Goal: Transaction & Acquisition: Register for event/course

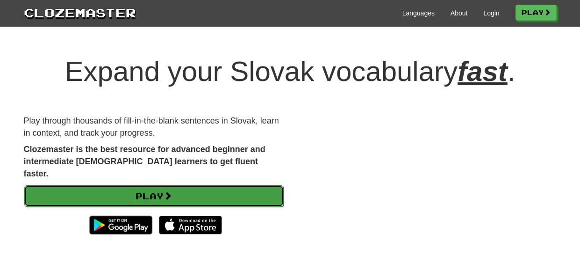
click at [277, 185] on link "Play" at bounding box center [153, 195] width 259 height 21
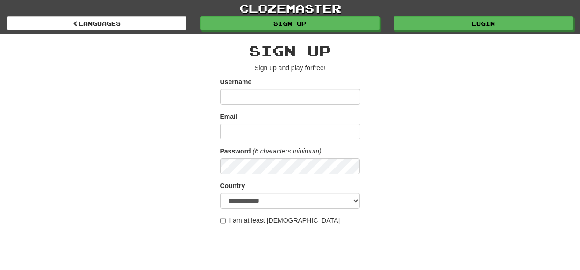
click at [329, 99] on input "Username" at bounding box center [290, 97] width 140 height 16
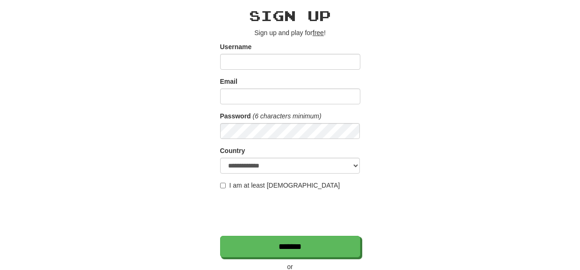
scroll to position [35, 0]
click at [332, 58] on input "Username" at bounding box center [290, 62] width 140 height 16
type input "********"
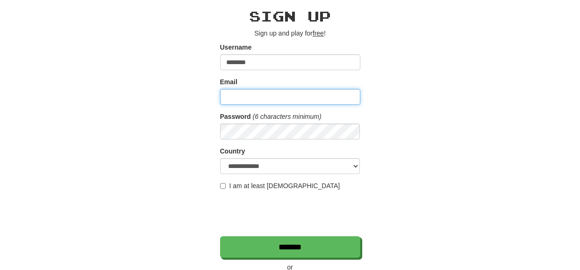
click at [276, 93] on input "Email" at bounding box center [290, 97] width 140 height 16
type input "**********"
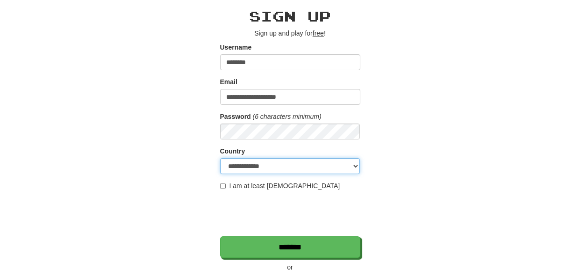
click at [330, 171] on select "**********" at bounding box center [290, 166] width 140 height 16
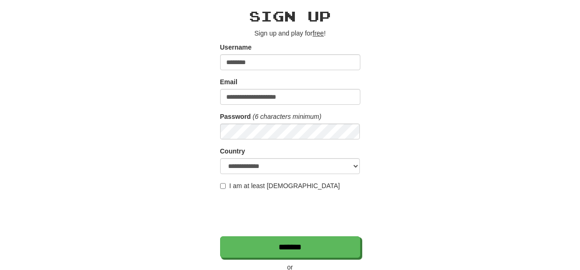
click at [397, 119] on div "**********" at bounding box center [290, 162] width 547 height 327
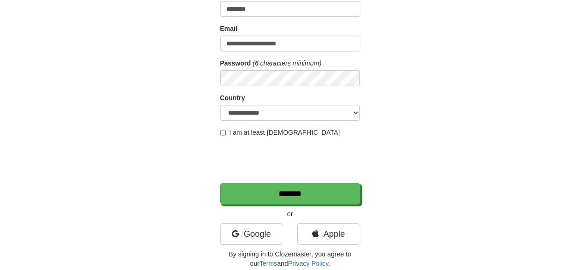
scroll to position [89, 0]
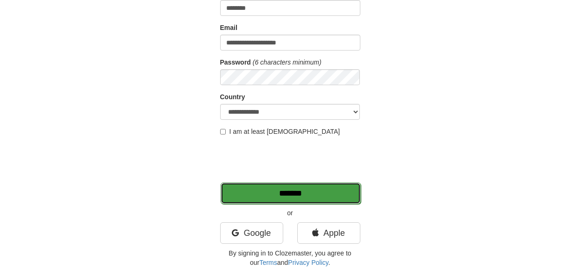
click at [338, 194] on input "*******" at bounding box center [290, 192] width 140 height 21
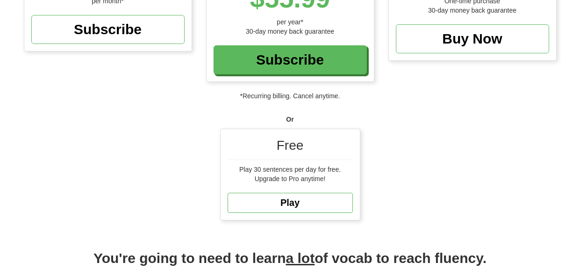
scroll to position [229, 0]
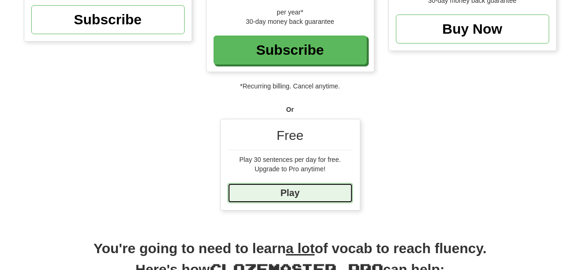
click at [290, 193] on link "Play" at bounding box center [289, 193] width 125 height 20
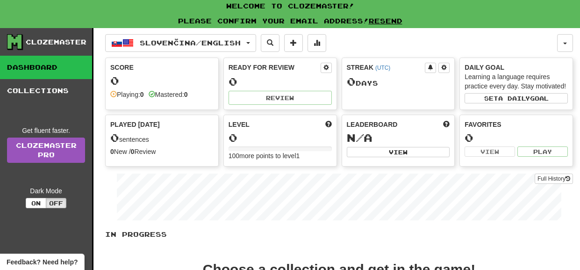
scroll to position [1, 0]
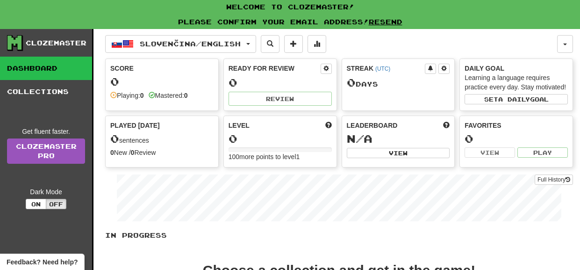
click at [177, 85] on div "0" at bounding box center [161, 82] width 103 height 12
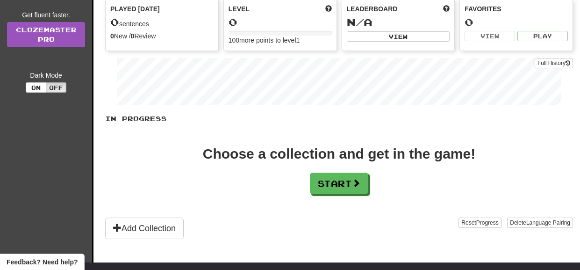
scroll to position [118, 0]
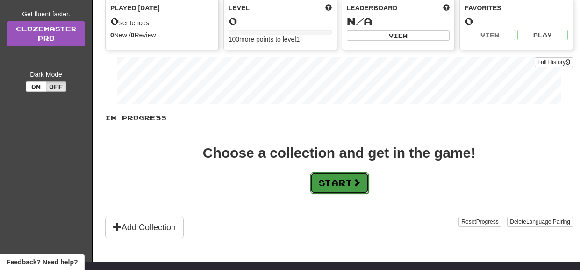
click at [326, 188] on button "Start" at bounding box center [339, 182] width 58 height 21
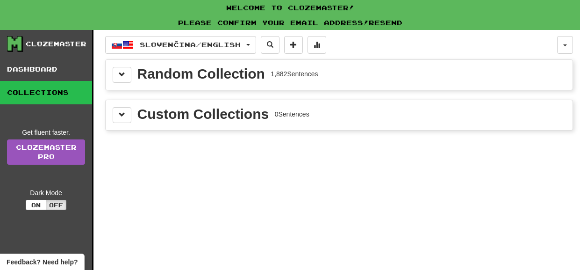
click at [369, 74] on div "Random Collection 1,882 Sentences" at bounding box center [339, 75] width 453 height 16
click at [122, 72] on span at bounding box center [122, 74] width 7 height 7
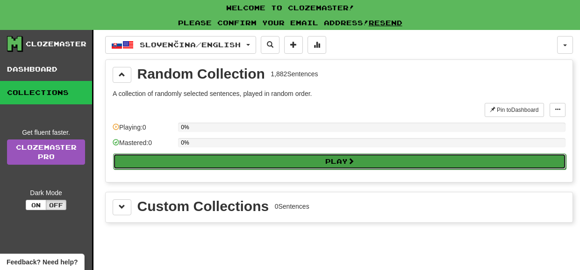
click at [230, 157] on button "Play" at bounding box center [339, 161] width 453 height 16
select select "**"
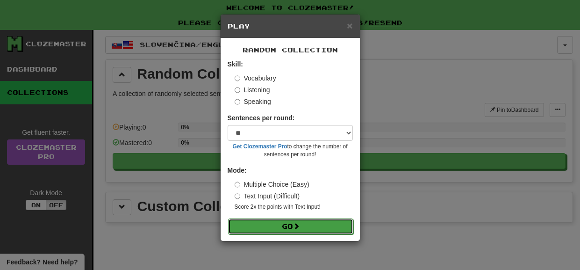
click at [277, 226] on button "Go" at bounding box center [290, 226] width 125 height 16
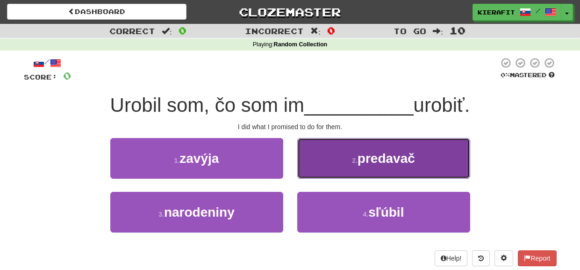
click at [444, 170] on button "2 . predavač" at bounding box center [383, 158] width 173 height 41
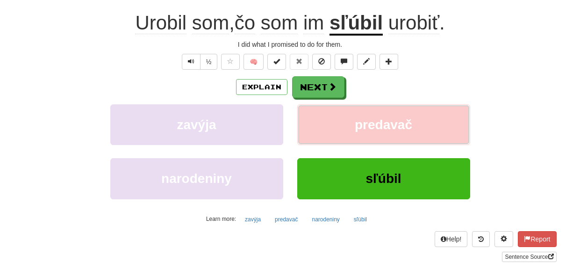
scroll to position [89, 0]
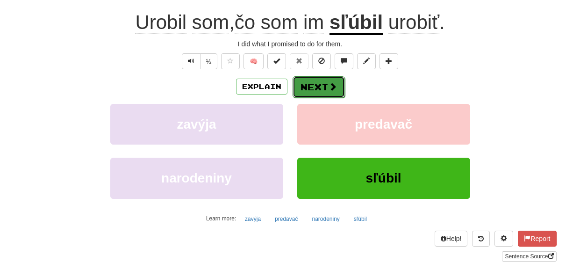
click at [318, 88] on button "Next" at bounding box center [318, 86] width 52 height 21
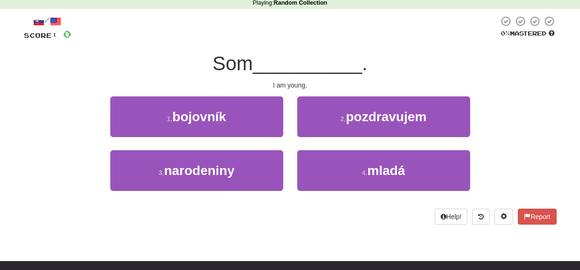
scroll to position [40, 0]
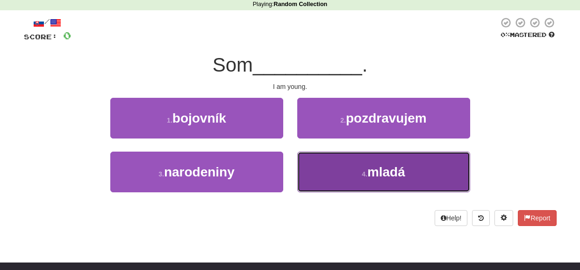
click at [360, 177] on button "4 . mladá" at bounding box center [383, 171] width 173 height 41
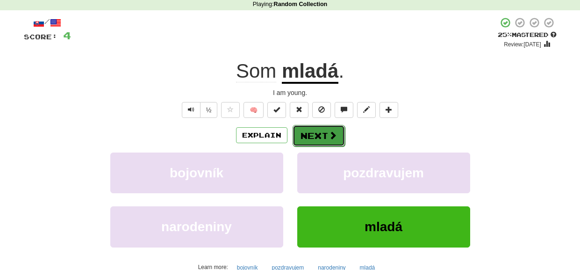
click at [333, 138] on span at bounding box center [332, 135] width 8 height 8
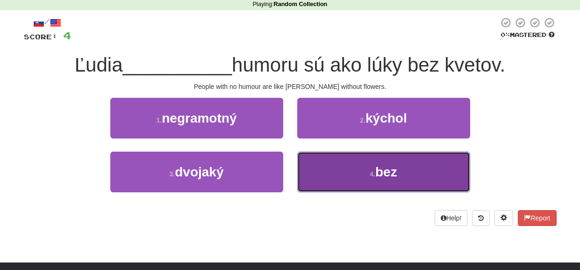
click at [449, 167] on button "4 . bez" at bounding box center [383, 171] width 173 height 41
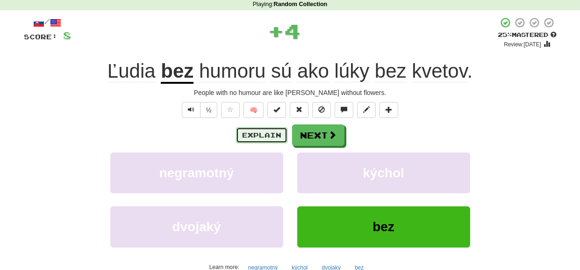
click at [261, 134] on button "Explain" at bounding box center [261, 135] width 51 height 16
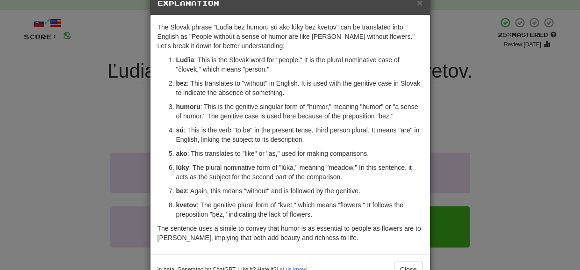
scroll to position [24, 0]
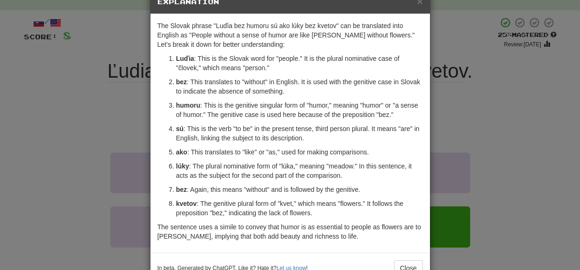
click at [459, 101] on div "× Explanation The Slovak phrase "Luďia bez humoru sú ako lúky bez kvetov" can b…" at bounding box center [290, 135] width 580 height 270
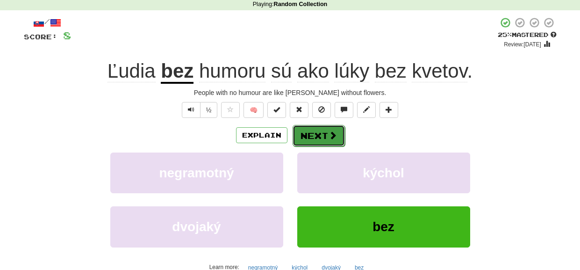
click at [328, 137] on span at bounding box center [332, 135] width 8 height 8
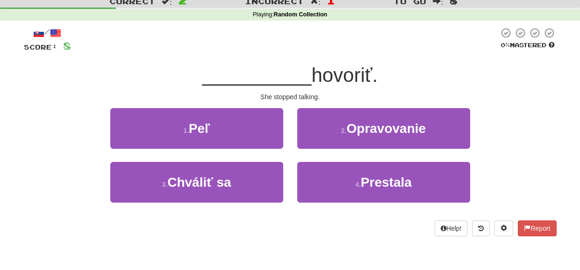
scroll to position [28, 0]
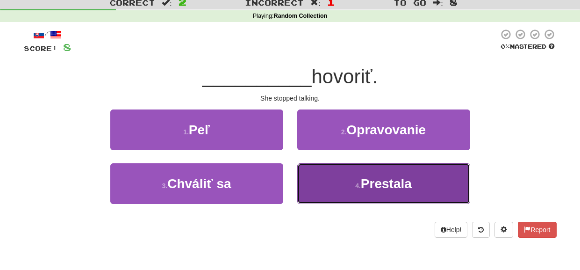
click at [316, 196] on button "4 . Prestala" at bounding box center [383, 183] width 173 height 41
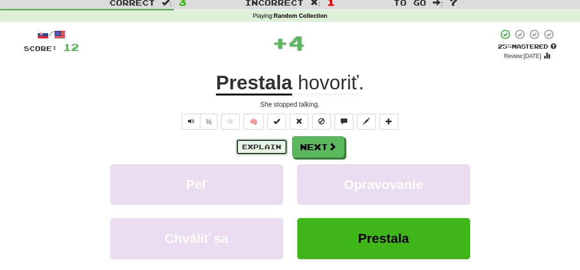
click at [267, 147] on button "Explain" at bounding box center [261, 147] width 51 height 16
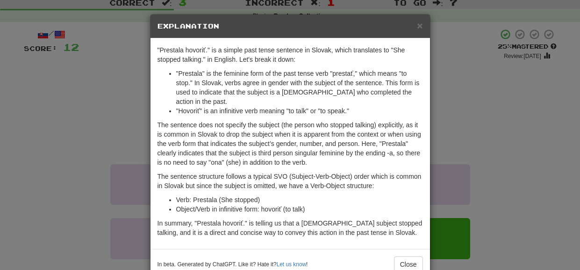
click at [466, 64] on div "× Explanation "Prestala hovoriť." is a simple past tense sentence in Slovak, wh…" at bounding box center [290, 135] width 580 height 270
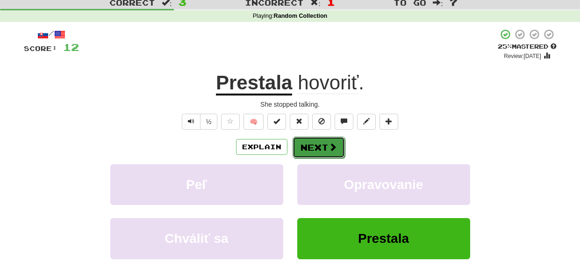
click at [320, 148] on button "Next" at bounding box center [318, 146] width 52 height 21
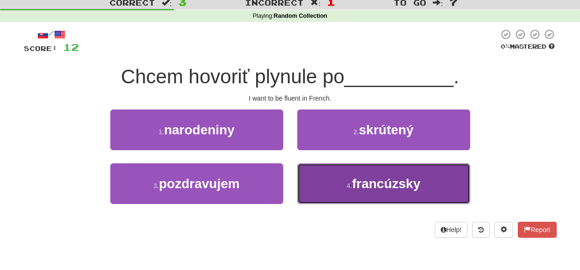
click at [326, 186] on button "4 . francúzsky" at bounding box center [383, 183] width 173 height 41
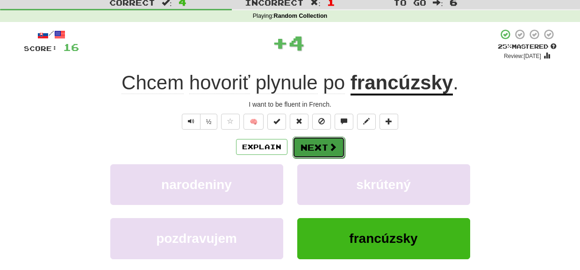
click at [332, 145] on span at bounding box center [332, 146] width 8 height 8
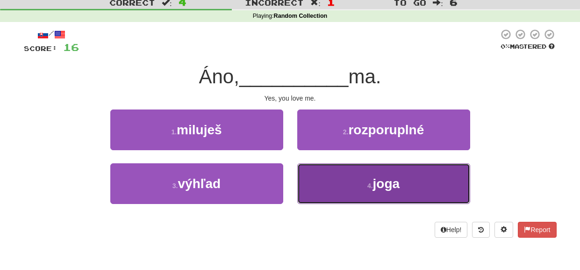
click at [326, 181] on button "4 . joga" at bounding box center [383, 183] width 173 height 41
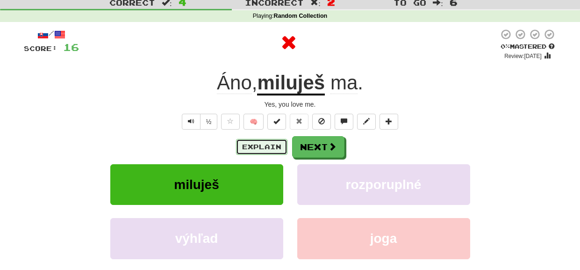
click at [272, 146] on button "Explain" at bounding box center [261, 147] width 51 height 16
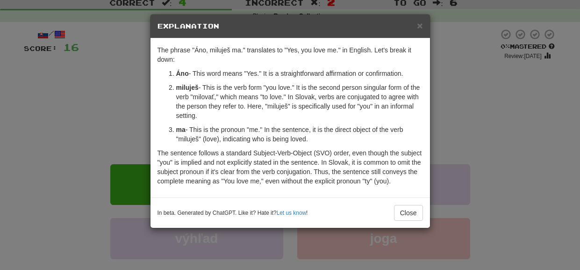
click at [462, 82] on div "× Explanation The phrase "Áno, miluješ ma." translates to "Yes, you love me." i…" at bounding box center [290, 135] width 580 height 270
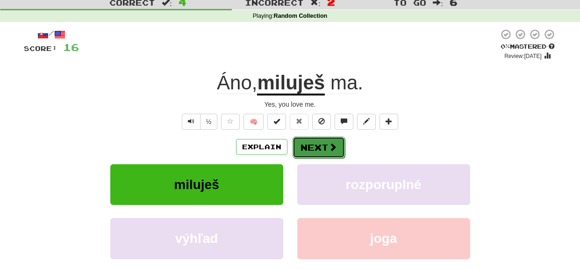
click at [325, 148] on button "Next" at bounding box center [318, 146] width 52 height 21
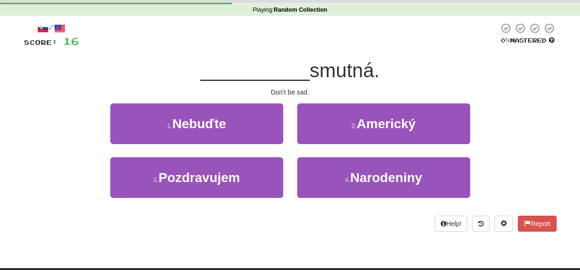
scroll to position [35, 0]
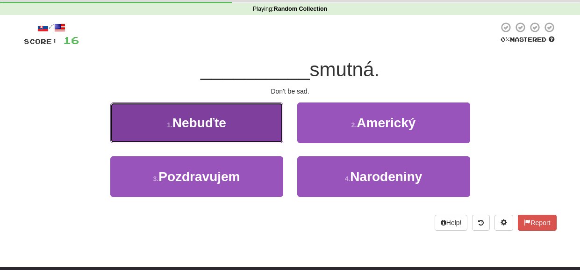
click at [259, 121] on button "1 . Nebuďte" at bounding box center [196, 122] width 173 height 41
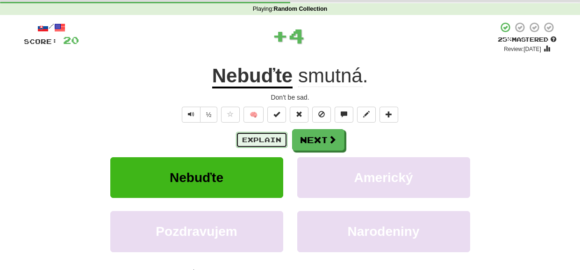
click at [273, 136] on button "Explain" at bounding box center [261, 140] width 51 height 16
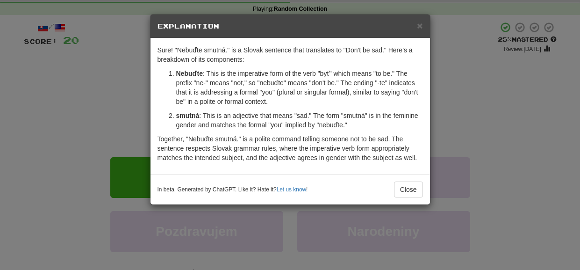
click at [452, 80] on div "× Explanation Sure! "Nebuďte smutná." is a Slovak sentence that translates to "…" at bounding box center [290, 135] width 580 height 270
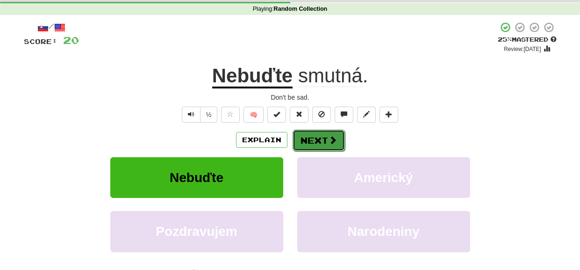
click at [320, 146] on button "Next" at bounding box center [318, 139] width 52 height 21
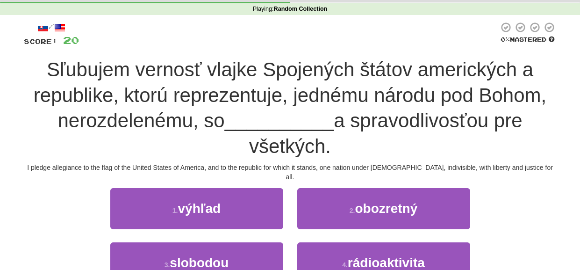
click at [576, 96] on div "Correct : 5 Incorrect : 2 To go : 5 Playing : Random Collection / Score: 20 0 %…" at bounding box center [290, 158] width 580 height 341
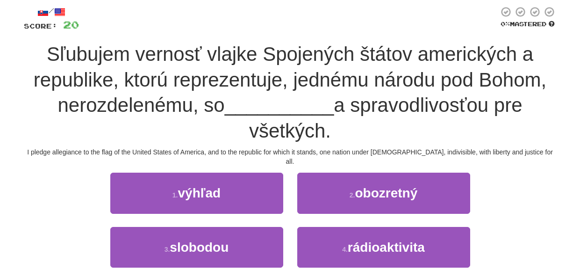
scroll to position [51, 0]
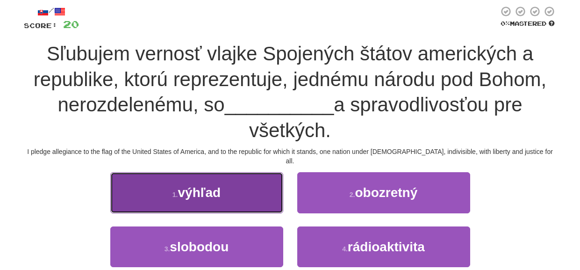
click at [266, 185] on button "1 . výhľad" at bounding box center [196, 192] width 173 height 41
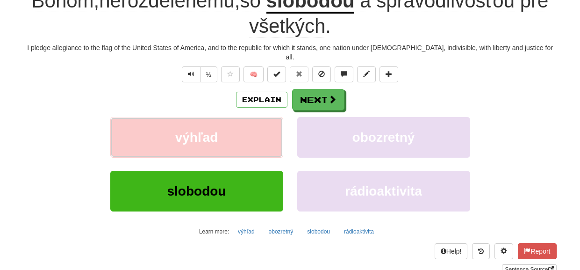
scroll to position [162, 0]
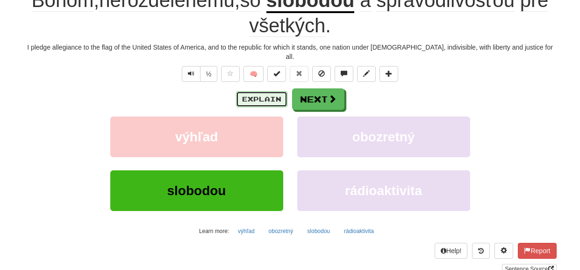
click at [269, 91] on button "Explain" at bounding box center [261, 99] width 51 height 16
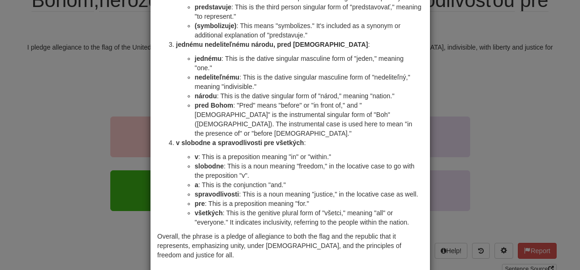
scroll to position [215, 0]
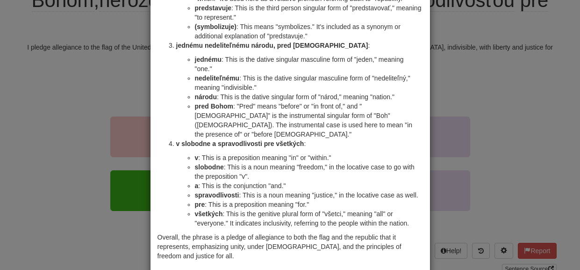
click at [482, 65] on div "× Explanation The text you provided is the Slovak translation of the Pledge of …" at bounding box center [290, 135] width 580 height 270
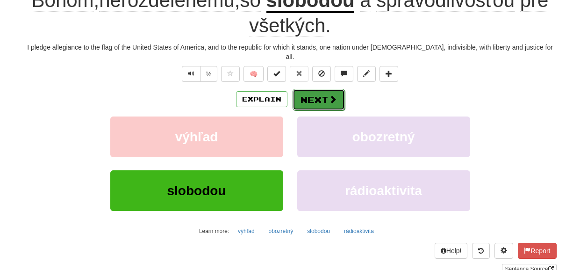
click at [324, 89] on button "Next" at bounding box center [318, 99] width 52 height 21
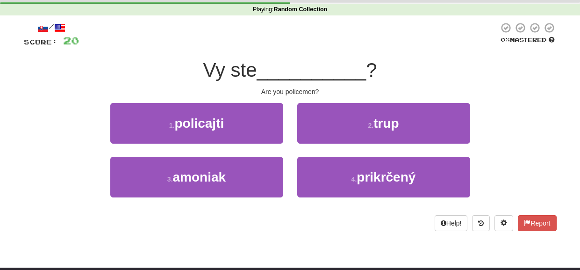
scroll to position [33, 0]
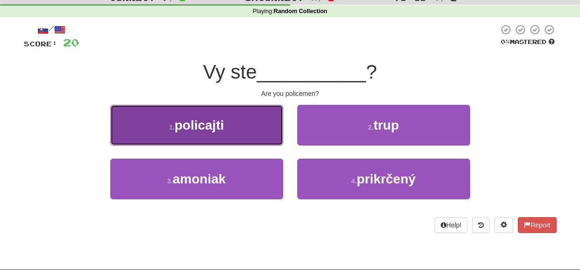
click at [248, 126] on button "1 . policajti" at bounding box center [196, 125] width 173 height 41
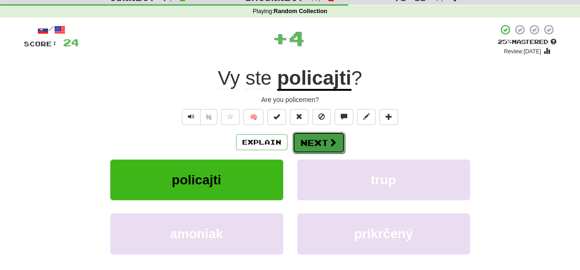
click at [315, 142] on button "Next" at bounding box center [318, 142] width 52 height 21
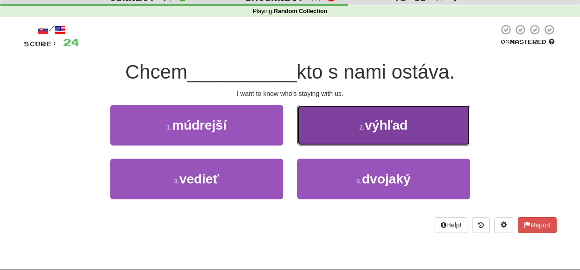
click at [330, 123] on button "2 . výhľad" at bounding box center [383, 125] width 173 height 41
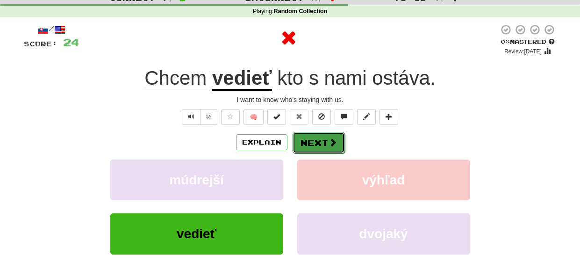
click at [316, 140] on button "Next" at bounding box center [318, 142] width 52 height 21
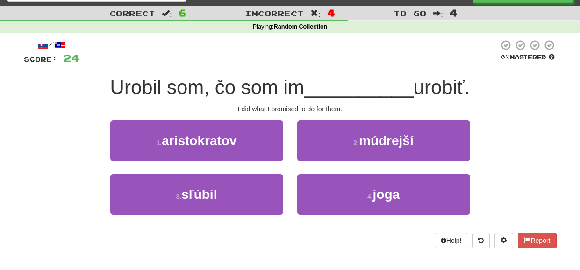
scroll to position [14, 0]
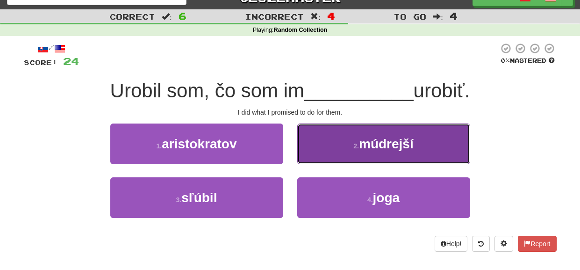
click at [312, 148] on button "2 . múdrejší" at bounding box center [383, 143] width 173 height 41
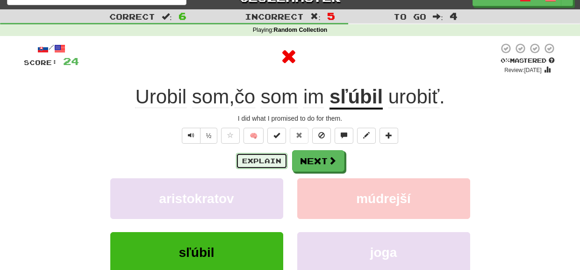
click at [265, 162] on button "Explain" at bounding box center [261, 161] width 51 height 16
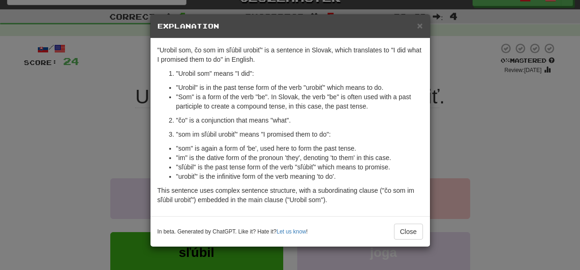
click at [464, 72] on div "× Explanation "Urobil som, čo som im sľúbil urobiť" is a sentence in Slovak, wh…" at bounding box center [290, 135] width 580 height 270
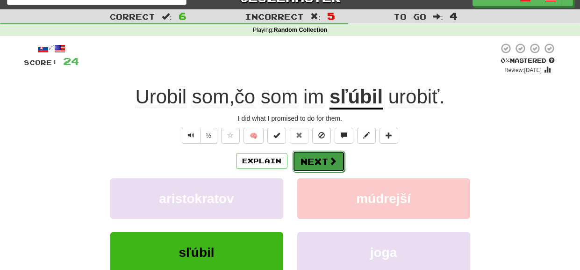
click at [324, 159] on button "Next" at bounding box center [318, 160] width 52 height 21
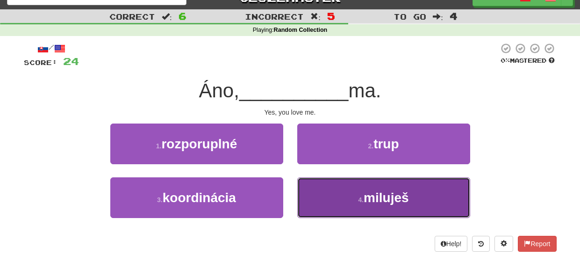
click at [317, 199] on button "4 . miluješ" at bounding box center [383, 197] width 173 height 41
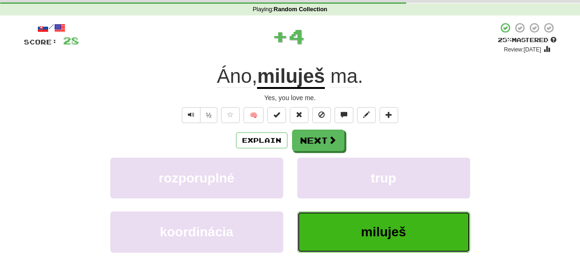
scroll to position [35, 0]
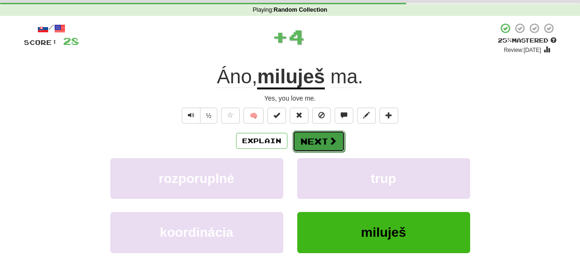
click at [328, 140] on span at bounding box center [332, 140] width 8 height 8
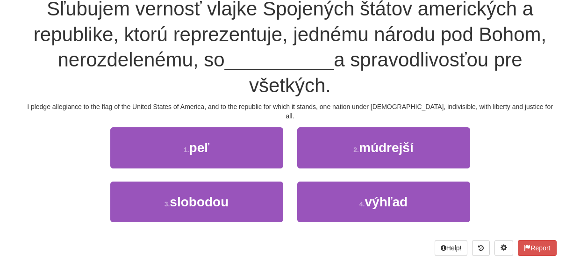
scroll to position [96, 0]
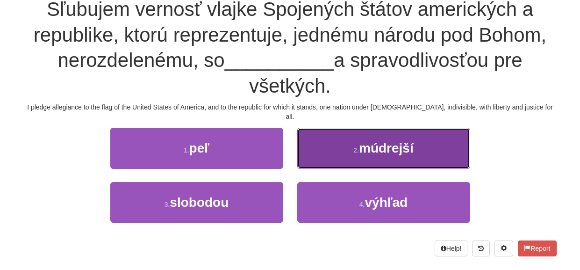
click at [321, 143] on button "2 . múdrejší" at bounding box center [383, 148] width 173 height 41
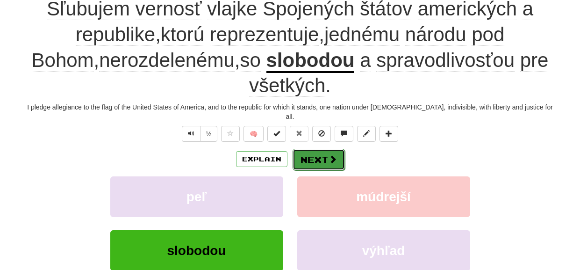
click at [312, 149] on button "Next" at bounding box center [318, 159] width 52 height 21
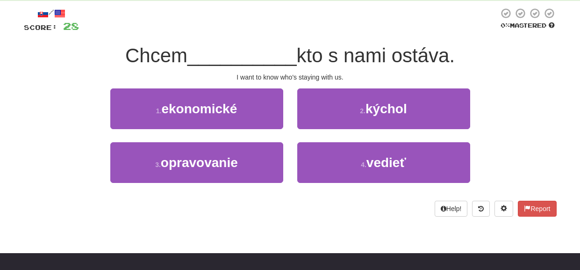
scroll to position [47, 0]
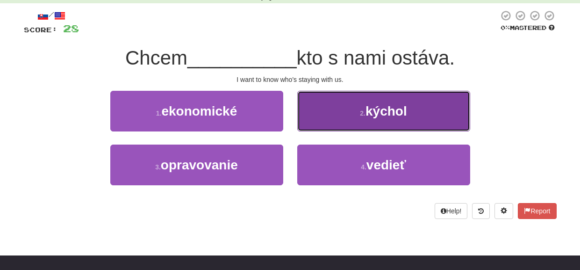
click at [328, 117] on button "2 . kýchol" at bounding box center [383, 111] width 173 height 41
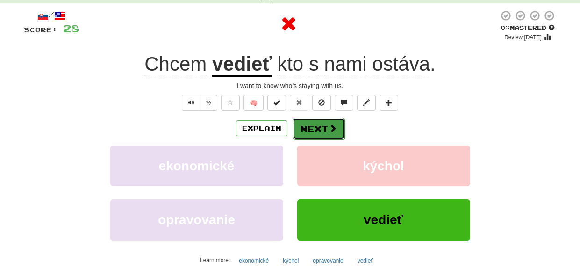
click at [318, 122] on button "Next" at bounding box center [318, 128] width 52 height 21
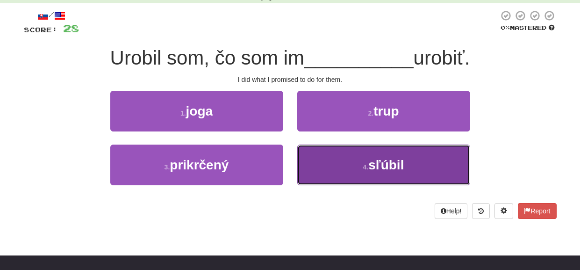
click at [311, 177] on button "4 . sľúbil" at bounding box center [383, 164] width 173 height 41
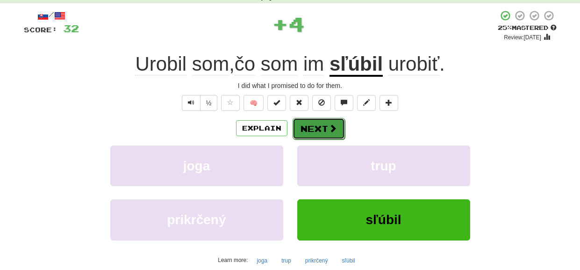
click at [324, 125] on button "Next" at bounding box center [318, 128] width 52 height 21
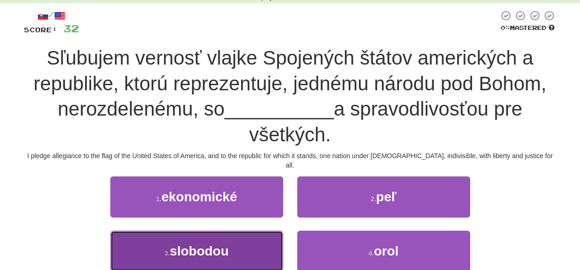
click at [259, 241] on button "3 . slobodou" at bounding box center [196, 250] width 173 height 41
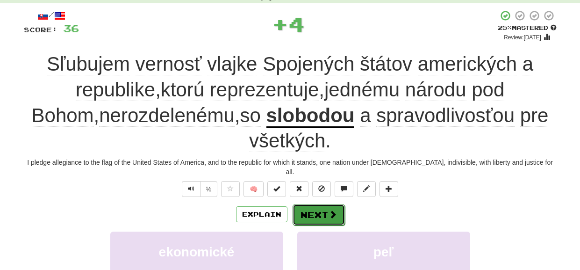
click at [309, 205] on button "Next" at bounding box center [318, 214] width 52 height 21
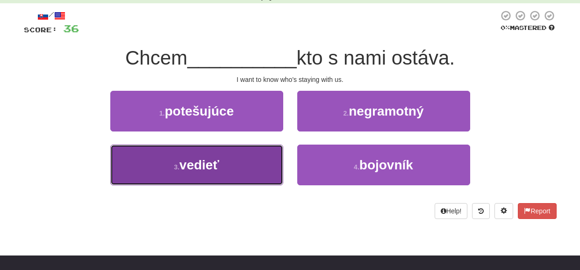
click at [269, 171] on button "3 . vedieť" at bounding box center [196, 164] width 173 height 41
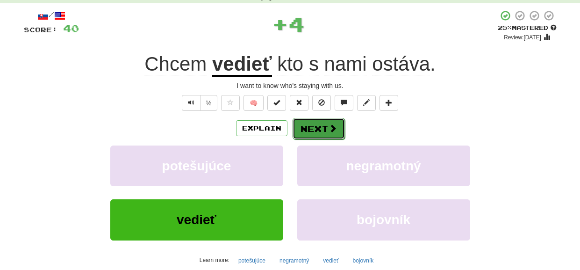
click at [314, 132] on button "Next" at bounding box center [318, 128] width 52 height 21
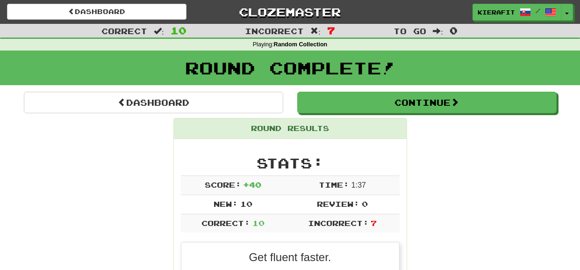
scroll to position [1, 0]
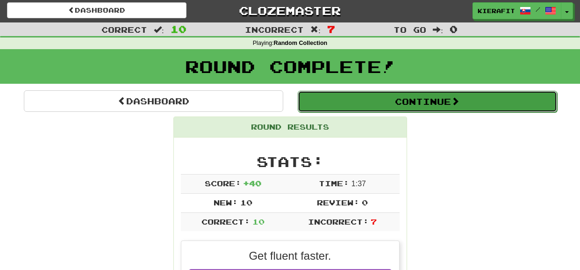
click at [366, 92] on button "Continue" at bounding box center [427, 101] width 259 height 21
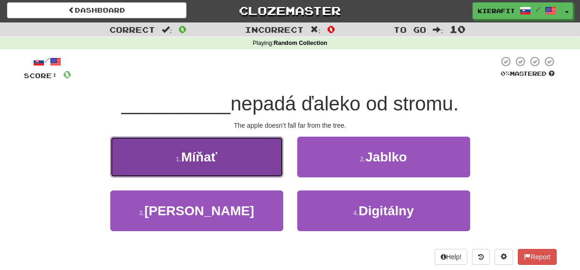
click at [271, 157] on button "1 . Míňať" at bounding box center [196, 156] width 173 height 41
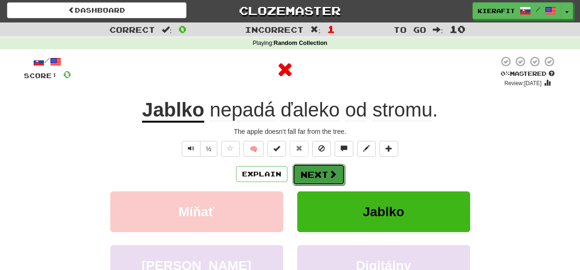
click at [304, 175] on button "Next" at bounding box center [318, 173] width 52 height 21
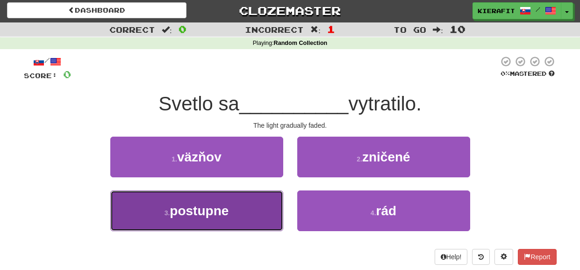
click at [274, 209] on button "3 . postupne" at bounding box center [196, 210] width 173 height 41
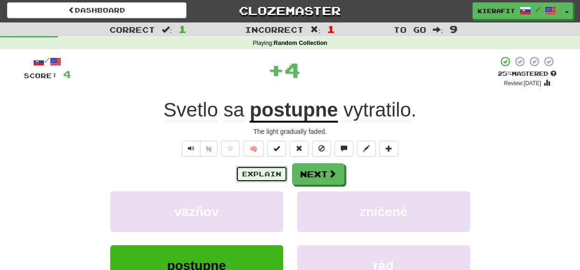
click at [273, 170] on button "Explain" at bounding box center [261, 174] width 51 height 16
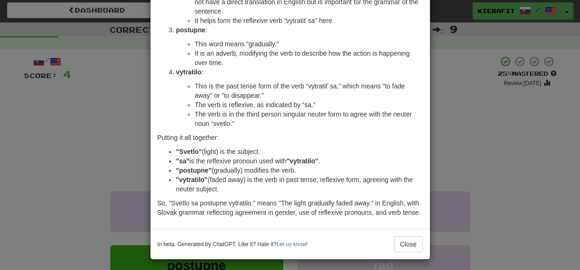
scroll to position [149, 0]
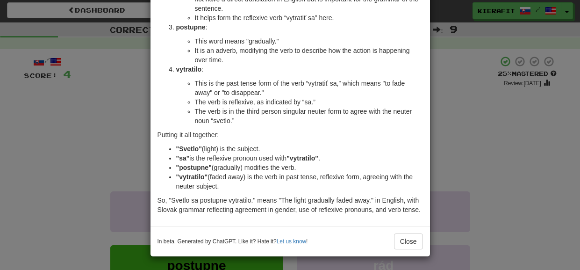
click at [457, 83] on div "× Explanation Sure! The phrase "Svetlo sa postupne vytratilo." translates to "T…" at bounding box center [290, 135] width 580 height 270
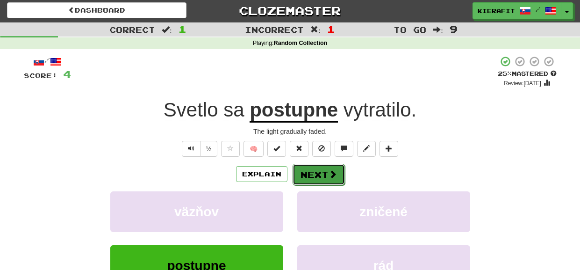
click at [312, 179] on button "Next" at bounding box center [318, 173] width 52 height 21
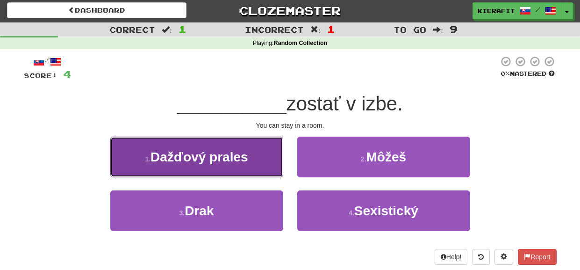
click at [268, 167] on button "1 . Dažďový prales" at bounding box center [196, 156] width 173 height 41
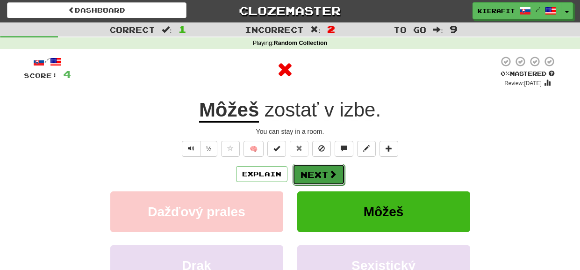
click at [312, 174] on button "Next" at bounding box center [318, 173] width 52 height 21
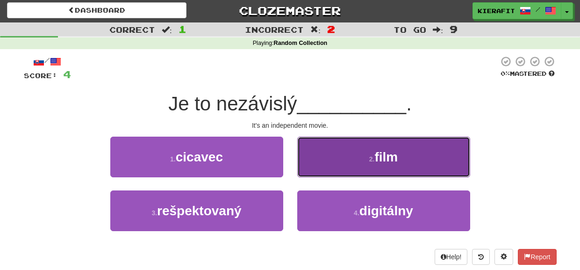
click at [320, 162] on button "2 . film" at bounding box center [383, 156] width 173 height 41
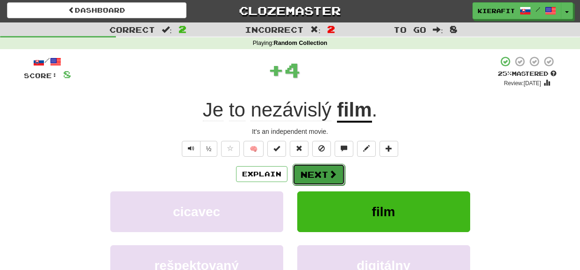
click at [303, 175] on button "Next" at bounding box center [318, 173] width 52 height 21
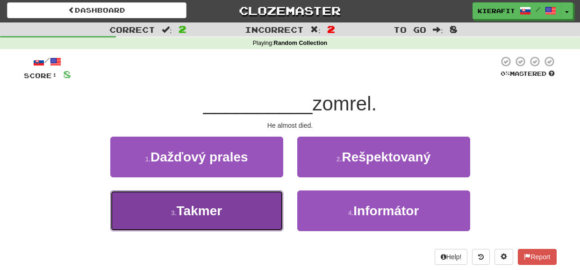
click at [261, 215] on button "3 . Takmer" at bounding box center [196, 210] width 173 height 41
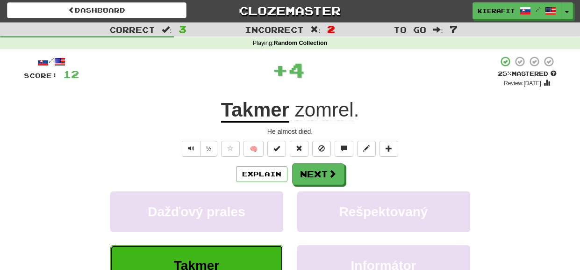
scroll to position [0, 0]
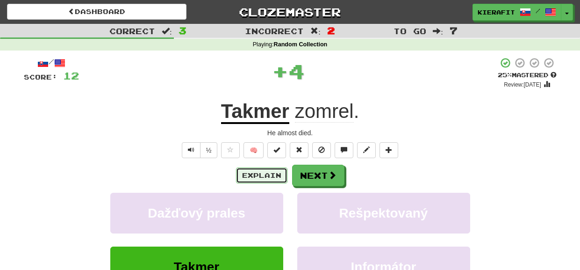
click at [277, 178] on button "Explain" at bounding box center [261, 175] width 51 height 16
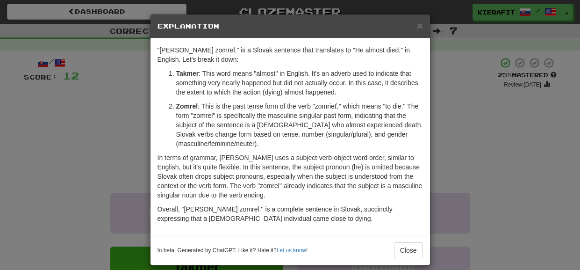
click at [450, 86] on div "× Explanation "Takmer zomrel." is a Slovak sentence that translates to "He almo…" at bounding box center [290, 135] width 580 height 270
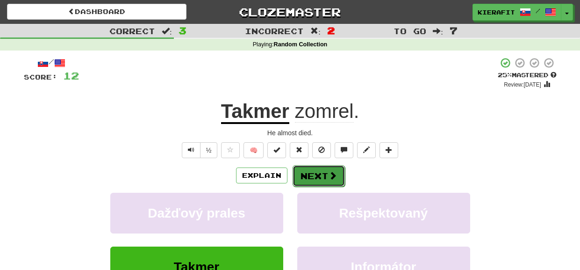
click at [319, 176] on button "Next" at bounding box center [318, 175] width 52 height 21
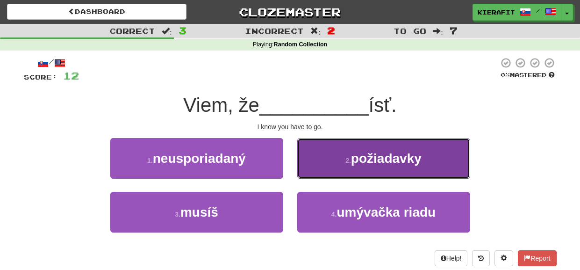
click at [330, 157] on button "2 . požiadavky" at bounding box center [383, 158] width 173 height 41
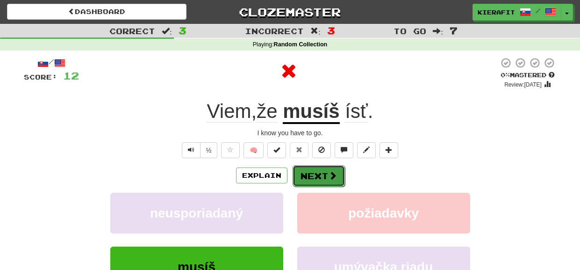
click at [316, 176] on button "Next" at bounding box center [318, 175] width 52 height 21
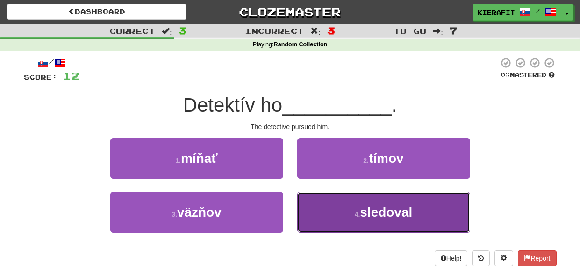
click at [304, 215] on button "4 . sledoval" at bounding box center [383, 212] width 173 height 41
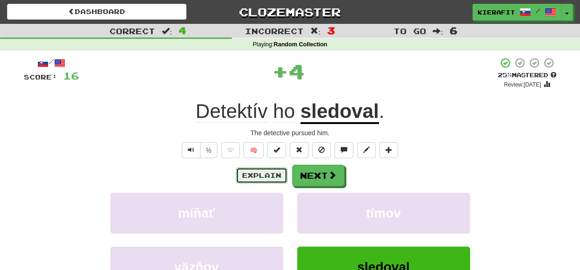
click at [277, 175] on button "Explain" at bounding box center [261, 175] width 51 height 16
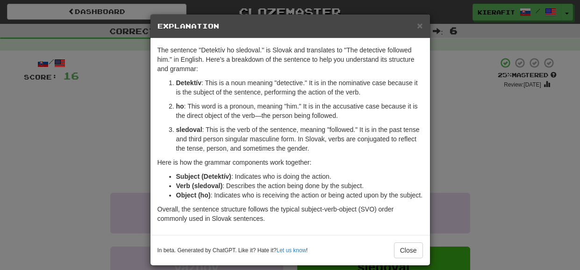
click at [462, 99] on div "× Explanation The sentence "Detektív ho sledoval." is Slovak and translates to …" at bounding box center [290, 135] width 580 height 270
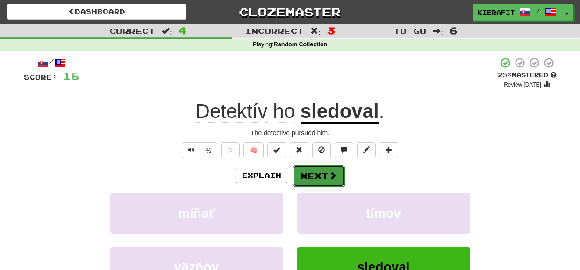
click at [323, 177] on button "Next" at bounding box center [318, 175] width 52 height 21
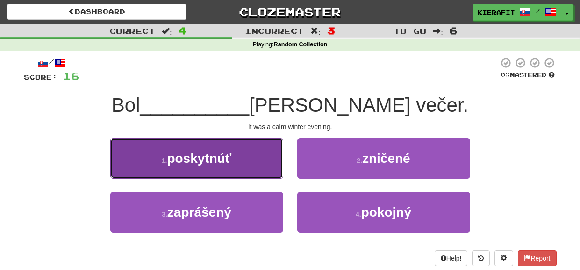
click at [259, 164] on button "1 . poskytnúť" at bounding box center [196, 158] width 173 height 41
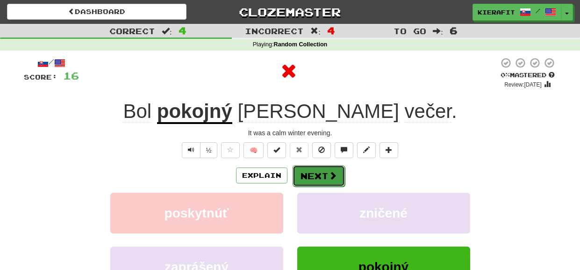
click at [308, 174] on button "Next" at bounding box center [318, 175] width 52 height 21
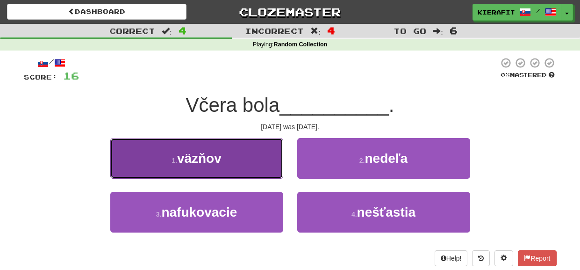
click at [274, 154] on button "1 . väzňov" at bounding box center [196, 158] width 173 height 41
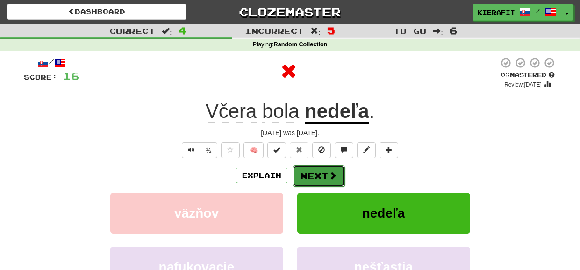
click at [299, 171] on button "Next" at bounding box center [318, 175] width 52 height 21
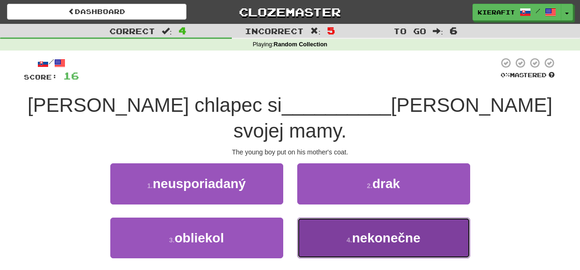
click at [343, 217] on button "4 . nekonečne" at bounding box center [383, 237] width 173 height 41
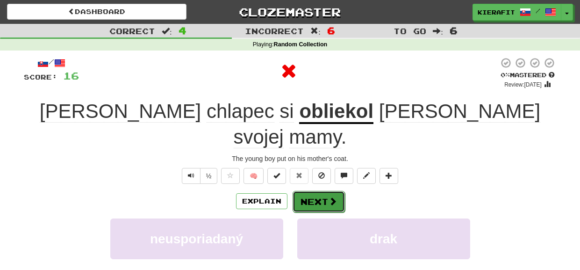
click at [315, 191] on button "Next" at bounding box center [318, 201] width 52 height 21
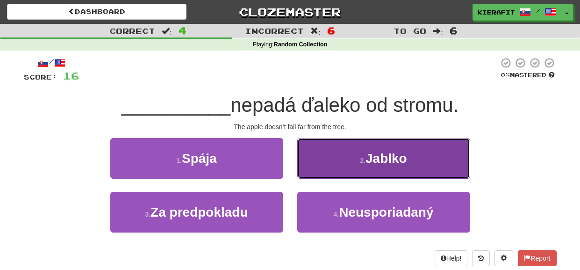
click at [326, 159] on button "2 . Jablko" at bounding box center [383, 158] width 173 height 41
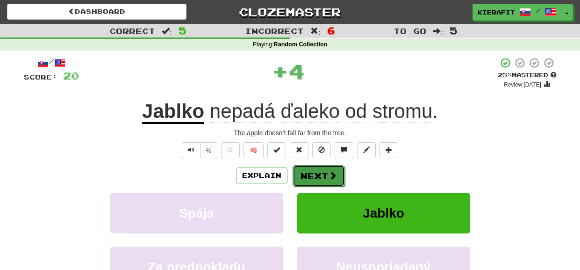
click at [313, 171] on button "Next" at bounding box center [318, 175] width 52 height 21
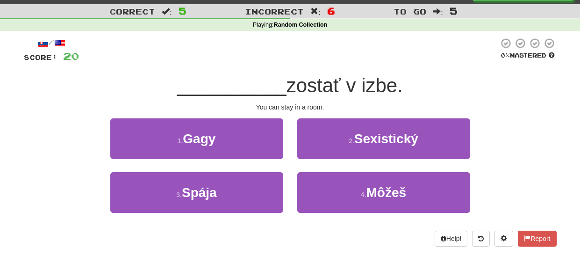
scroll to position [20, 0]
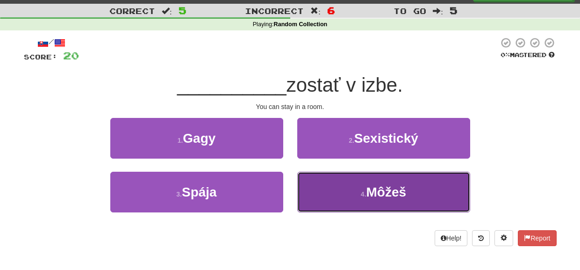
click at [322, 192] on button "4 . Môžeš" at bounding box center [383, 191] width 173 height 41
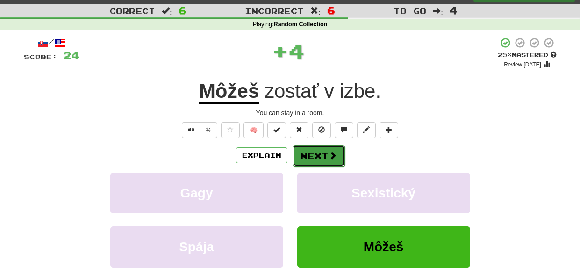
click at [324, 157] on button "Next" at bounding box center [318, 155] width 52 height 21
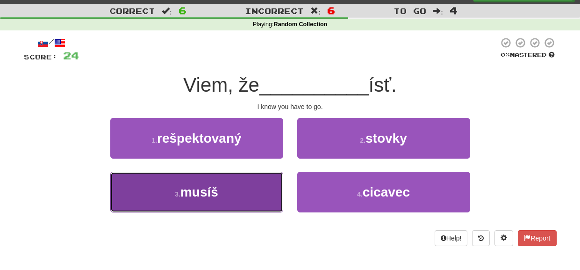
click at [266, 189] on button "3 . musíš" at bounding box center [196, 191] width 173 height 41
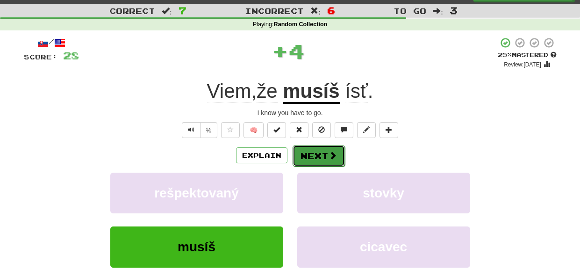
click at [317, 160] on button "Next" at bounding box center [318, 155] width 52 height 21
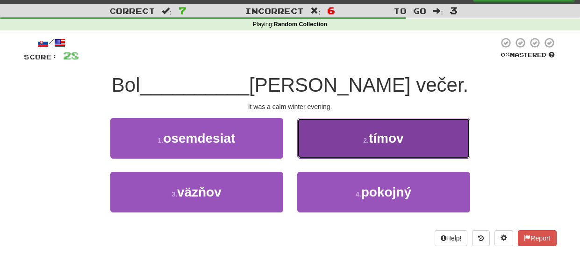
click at [325, 143] on button "2 . tímov" at bounding box center [383, 138] width 173 height 41
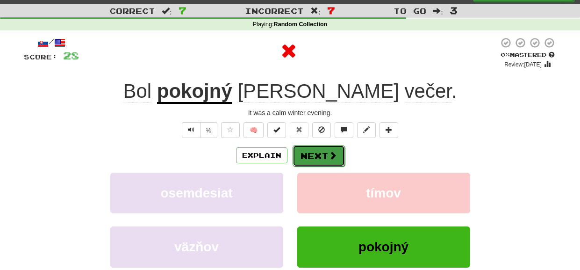
click at [315, 157] on button "Next" at bounding box center [318, 155] width 52 height 21
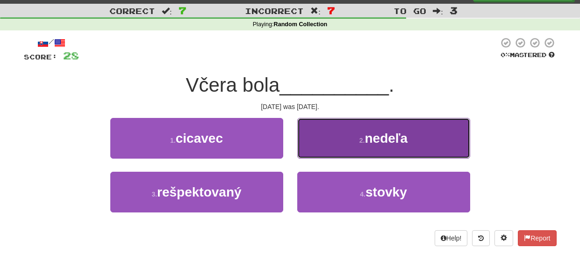
click at [334, 139] on button "2 . nedeľa" at bounding box center [383, 138] width 173 height 41
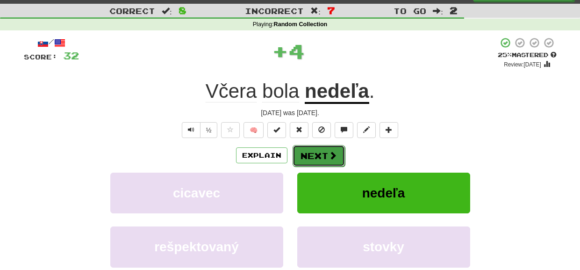
click at [319, 154] on button "Next" at bounding box center [318, 155] width 52 height 21
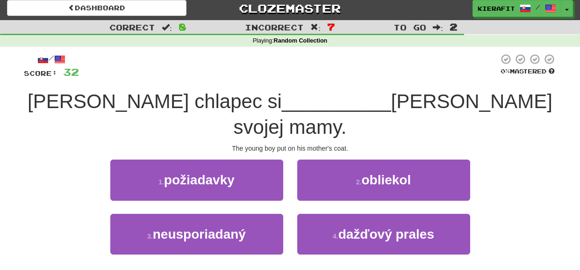
scroll to position [0, 0]
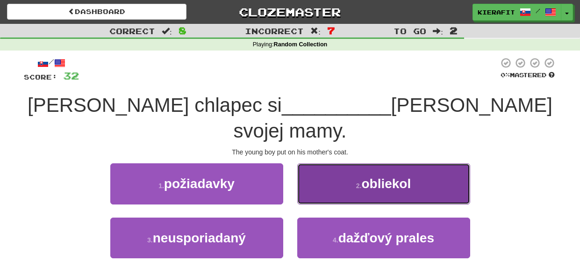
click at [320, 163] on button "2 . obliekol" at bounding box center [383, 183] width 173 height 41
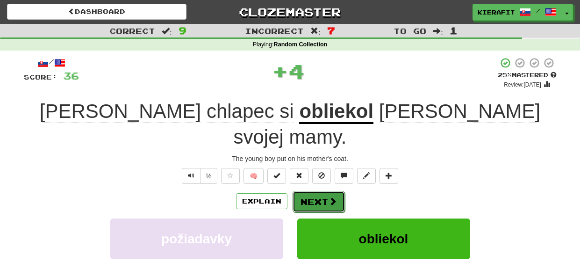
click at [307, 191] on button "Next" at bounding box center [318, 201] width 52 height 21
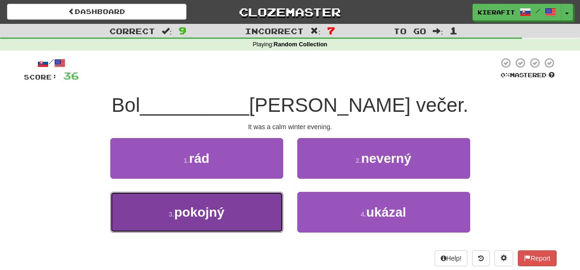
click at [272, 214] on button "3 . pokojný" at bounding box center [196, 212] width 173 height 41
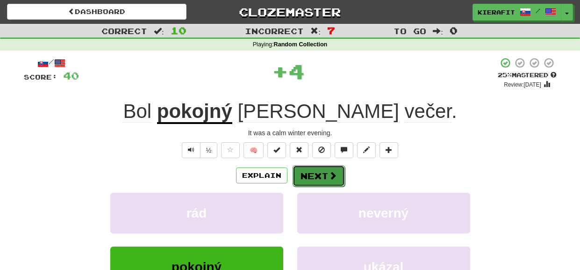
click at [304, 179] on button "Next" at bounding box center [318, 175] width 52 height 21
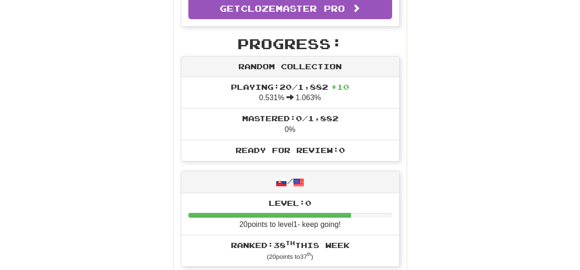
scroll to position [273, 0]
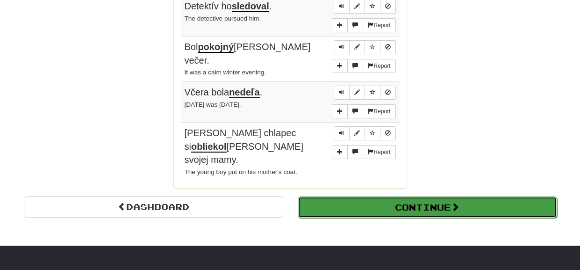
click at [320, 196] on button "Continue" at bounding box center [427, 206] width 259 height 21
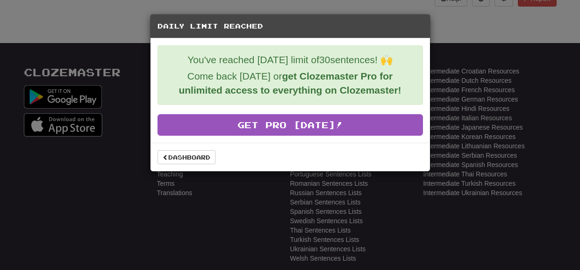
scroll to position [266, 0]
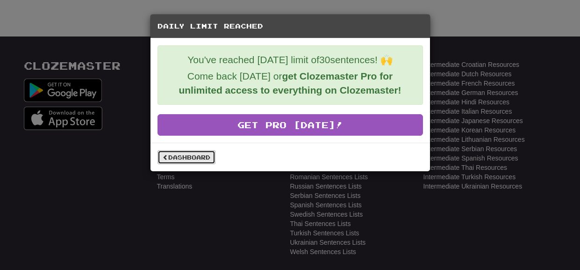
click at [193, 153] on link "Dashboard" at bounding box center [186, 157] width 58 height 14
